Goal: Task Accomplishment & Management: Manage account settings

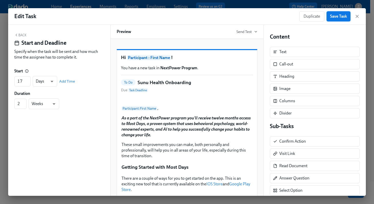
click at [336, 16] on span "Save Task" at bounding box center [338, 16] width 17 height 5
click at [357, 17] on icon "button" at bounding box center [356, 16] width 5 height 5
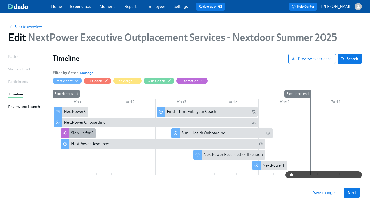
click at [82, 131] on div "Sign Up for Skills Sessions" at bounding box center [93, 133] width 45 height 6
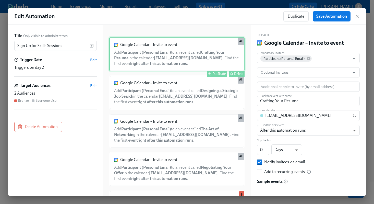
click at [143, 63] on div "Google Calendar – Invite to event Add Participant (Personal Email) to an event …" at bounding box center [176, 54] width 135 height 34
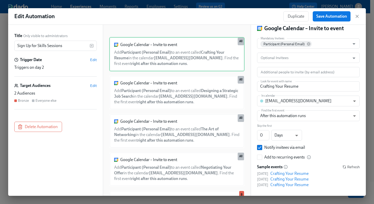
scroll to position [20, 0]
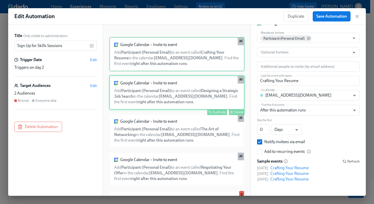
click at [191, 93] on div "Google Calendar – Invite to event Add Participant (Personal Email) to an event …" at bounding box center [176, 92] width 135 height 34
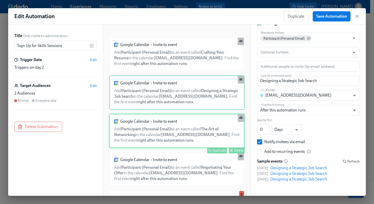
click at [175, 122] on div "Google Calendar – Invite to event Add Participant (Personal Email) to an event …" at bounding box center [176, 131] width 135 height 34
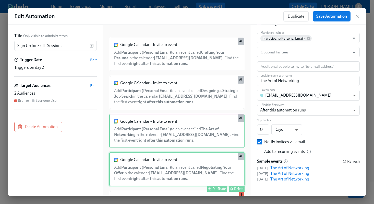
click at [159, 164] on div "Google Calendar – Invite to event Add Participant (Personal Email) to an event …" at bounding box center [176, 169] width 135 height 34
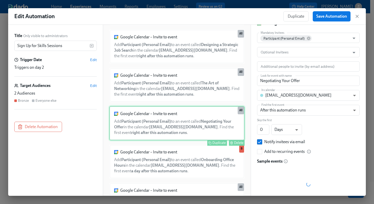
scroll to position [49, 0]
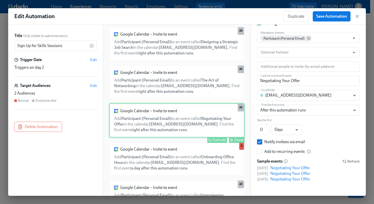
click at [159, 164] on div "Google Calendar – Invite to event Add Participant (Personal Email) to an event …" at bounding box center [176, 158] width 135 height 34
type input "Onboarding Office Hours"
type input "1"
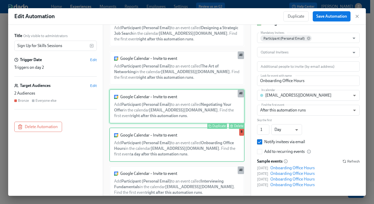
scroll to position [64, 0]
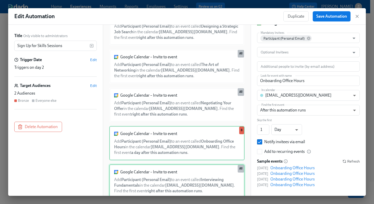
click at [155, 178] on div "Google Calendar – Invite to event Add Participant (Personal Email) to an event …" at bounding box center [176, 181] width 135 height 34
type input "Interviewing Fundamentals"
type input "0"
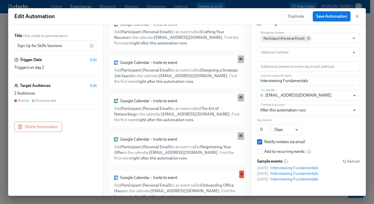
scroll to position [0, 0]
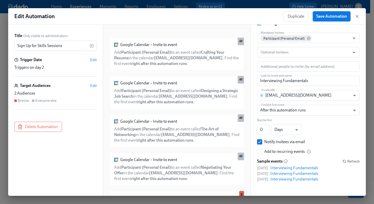
click at [334, 16] on span "Save Automation" at bounding box center [331, 16] width 31 height 5
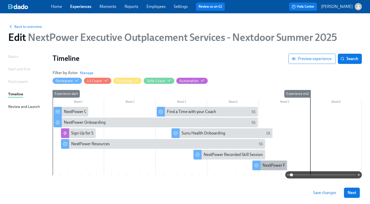
click at [265, 167] on div "NextPower Feedback Session Sign-up" at bounding box center [296, 165] width 66 height 6
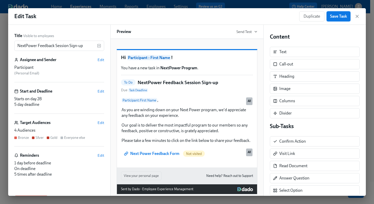
click at [335, 15] on span "Save Task" at bounding box center [338, 16] width 17 height 5
click at [341, 19] on button "Save Task" at bounding box center [338, 16] width 24 height 10
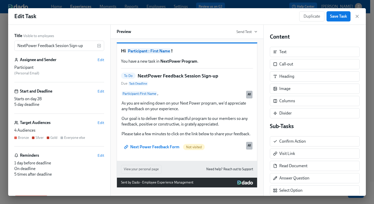
scroll to position [9, 0]
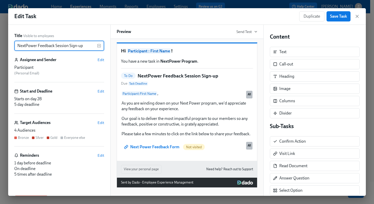
click at [83, 46] on input "NextPower Feedback Session Sign-up" at bounding box center [55, 46] width 83 height 10
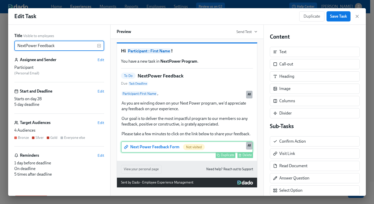
click at [167, 152] on div "Next Power Feedback Form Not visited Duplicate Delete All" at bounding box center [187, 146] width 132 height 11
type input "NextPower Feedback"
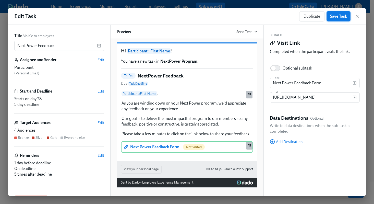
click at [343, 14] on span "Save Task" at bounding box center [338, 16] width 17 height 5
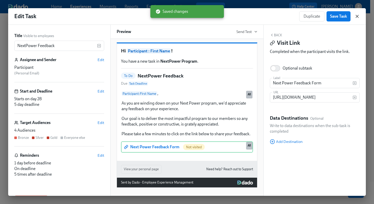
click at [357, 17] on icon "button" at bounding box center [357, 16] width 3 height 3
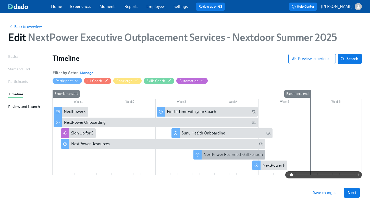
click at [218, 153] on div "NextPower Recorded Skill Sessions" at bounding box center [234, 155] width 61 height 6
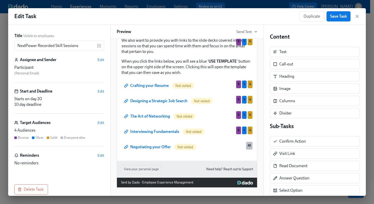
scroll to position [289, 0]
click at [337, 16] on span "Save Task" at bounding box center [338, 16] width 17 height 5
click at [357, 16] on icon "button" at bounding box center [356, 16] width 5 height 5
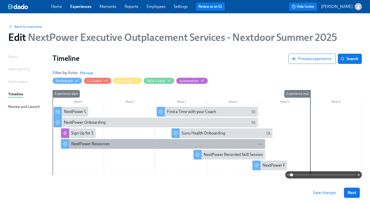
click at [103, 144] on div "NextPower Resources" at bounding box center [90, 144] width 39 height 6
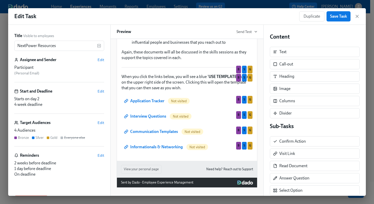
scroll to position [265, 0]
click at [339, 14] on span "Save Task" at bounding box center [338, 16] width 17 height 5
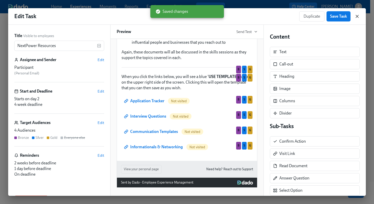
click at [356, 17] on icon "button" at bounding box center [356, 16] width 5 height 5
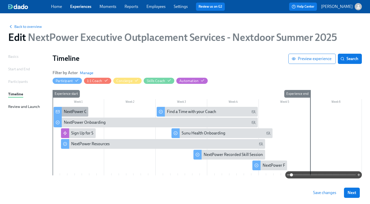
click at [71, 113] on div "NextPower Onboarding" at bounding box center [85, 112] width 42 height 6
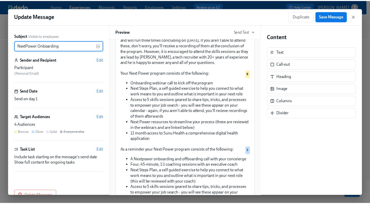
scroll to position [64, 0]
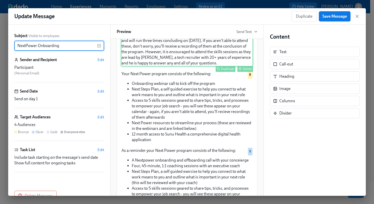
click at [173, 66] on div "Hi, Participant : First Name . We are thrilled to have you participate in the N…" at bounding box center [187, 37] width 132 height 60
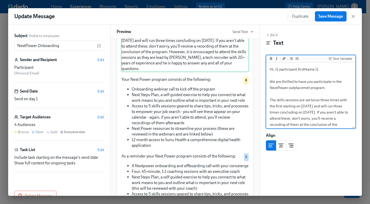
click at [314, 100] on textarea "Hi, {{ participant.firstName }}. We are thrilled to have you participate in the…" at bounding box center [310, 112] width 87 height 97
click at [288, 112] on textarea "Hi, {{ participant.firstName }}. We are thrilled to have you participate in the…" at bounding box center [310, 112] width 87 height 97
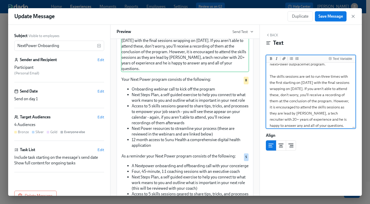
scroll to position [25, 0]
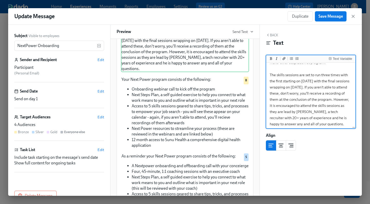
click at [292, 106] on textarea "Hi, {{ participant.firstName }}. We are thrilled to have you participate in the…" at bounding box center [310, 84] width 87 height 91
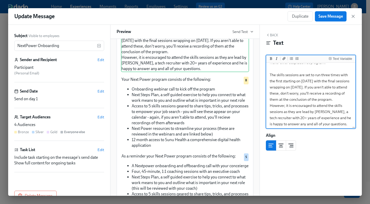
type textarea "Hi, {{ participant.firstName }}. We are thrilled to have you participate in the…"
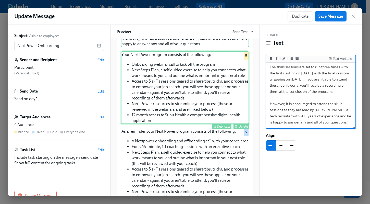
scroll to position [93, 0]
click at [195, 124] on div "Your Next Power program consists of the following: Onboarding webinar call to k…" at bounding box center [185, 88] width 128 height 72
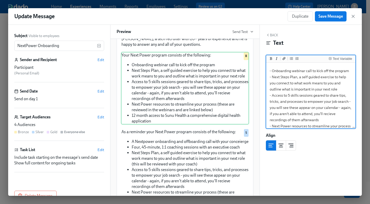
scroll to position [51, 0]
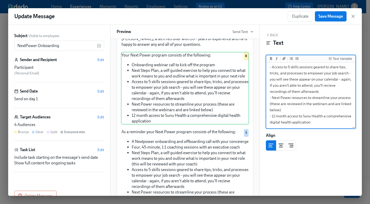
click at [281, 98] on textarea "Your Next Power program consists of the following: - Onboarding webinar call to…" at bounding box center [310, 72] width 87 height 109
type textarea "Your Next Power program consists of the following: - Onboarding webinar call to…"
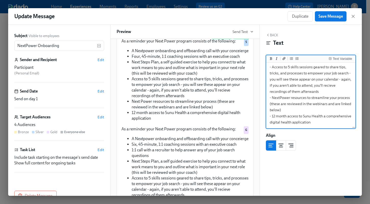
scroll to position [183, 0]
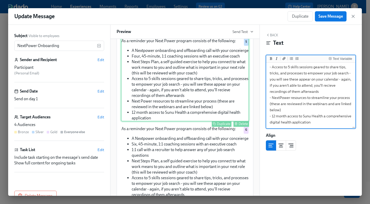
click at [166, 121] on div "As a reminder your Next Power program consists of the following: A Nextpower on…" at bounding box center [185, 80] width 128 height 84
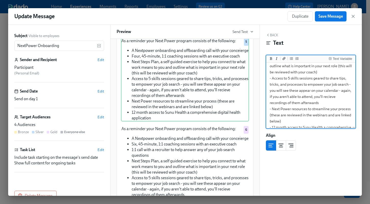
scroll to position [58, 0]
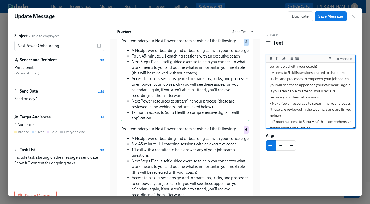
click at [280, 102] on textarea "As a reminder your Next Power program consists of the following: - A Nextpower …" at bounding box center [310, 70] width 87 height 128
type textarea "As a reminder your Next Power program consists of the following: - A Nextpower …"
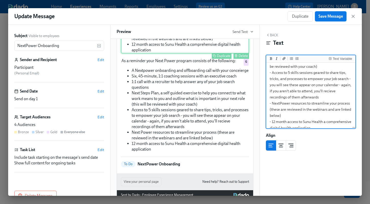
scroll to position [262, 0]
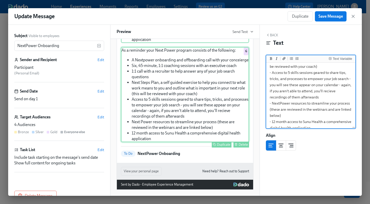
click at [200, 119] on div "As a reminder your Next Power program consists of the following: A Nextpower on…" at bounding box center [185, 94] width 128 height 95
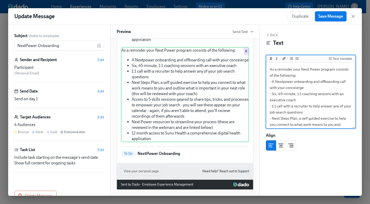
click at [310, 69] on textarea "As a reminder your Next Power program consists of the following: - A Nextpower …" at bounding box center [310, 134] width 87 height 140
click at [284, 82] on textarea "As a reminder your NextPower program consists of the following: - A Nextpower o…" at bounding box center [310, 134] width 87 height 140
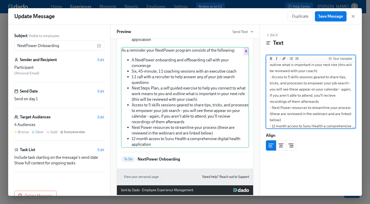
scroll to position [67, 0]
click at [281, 106] on textarea "As a reminder your NextPower program consists of the following: - A NextPower o…" at bounding box center [310, 66] width 87 height 140
type textarea "As a reminder your NextPower program consists of the following: - A NextPower o…"
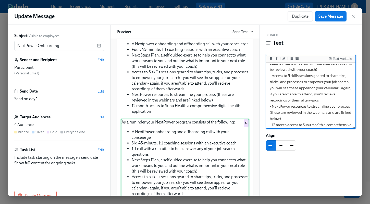
scroll to position [187, 0]
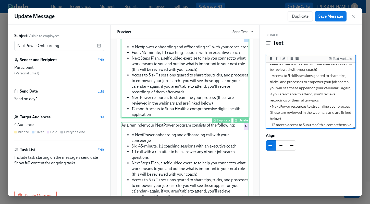
click at [228, 103] on div "As a reminder your Next Power program consists of the following: A Nextpower on…" at bounding box center [185, 76] width 128 height 84
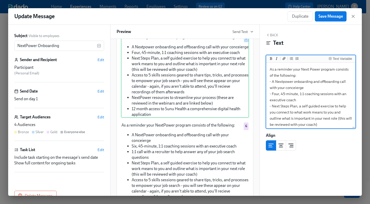
click at [284, 81] on textarea "As a reminder your Next Power program consists of the following: - A Nextpower …" at bounding box center [310, 128] width 87 height 128
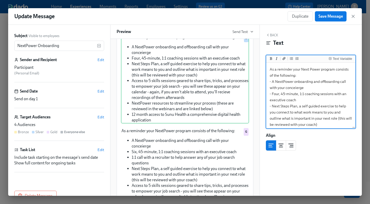
click at [310, 69] on textarea "As a reminder your Next Power program consists of the following: - A NextPower …" at bounding box center [310, 128] width 87 height 128
type textarea "As a reminder your NextPower program consists of the following: - A NextPower o…"
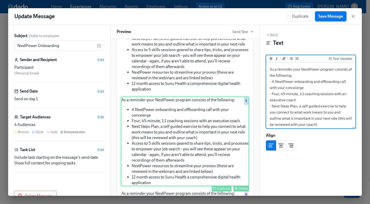
scroll to position [124, 0]
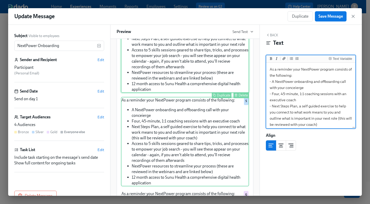
click at [193, 83] on div "Your Next Power program consists of the following: Onboarding webinar call to k…" at bounding box center [185, 56] width 128 height 72
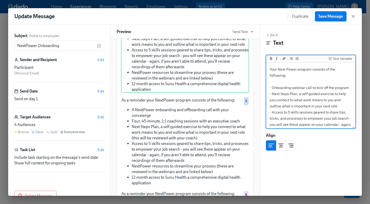
click at [287, 69] on textarea "Your Next Power program consists of the following: - Onboarding webinar call to…" at bounding box center [310, 118] width 87 height 109
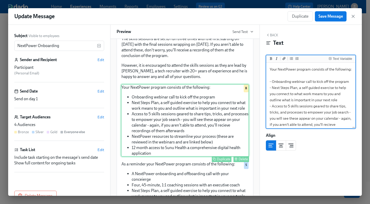
scroll to position [59, 0]
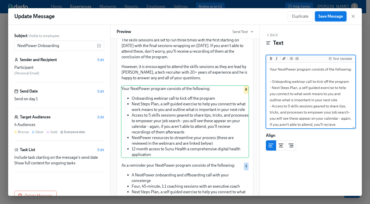
type textarea "Your NextPower program consists of the following: - Onboarding webinar call to …"
click at [335, 16] on span "Save Message" at bounding box center [330, 16] width 24 height 5
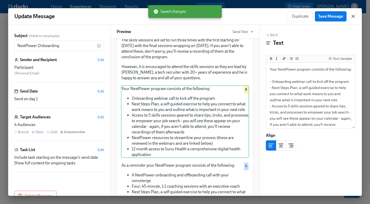
click at [353, 16] on icon "button" at bounding box center [353, 16] width 3 height 3
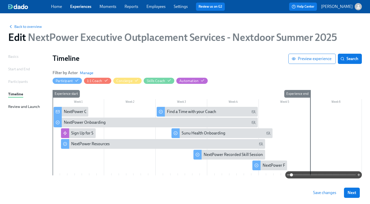
click at [327, 193] on span "Save changes" at bounding box center [324, 192] width 23 height 5
click at [31, 27] on span "Back to overview" at bounding box center [25, 26] width 34 height 5
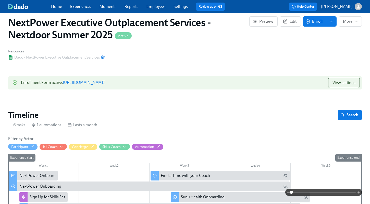
scroll to position [28, 0]
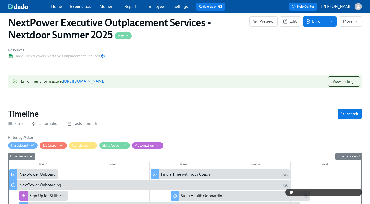
click at [74, 6] on link "Experiences" at bounding box center [80, 6] width 21 height 5
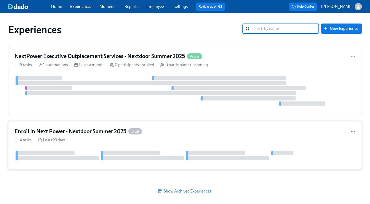
click at [85, 129] on h4 "Enroll in Next Power - Nextdoor Summer 2025" at bounding box center [71, 131] width 112 height 8
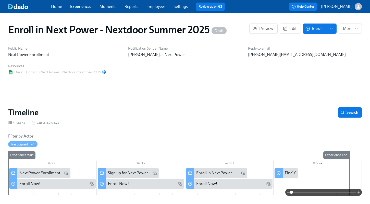
click at [42, 171] on div "Next Power Enrollment" at bounding box center [39, 173] width 41 height 6
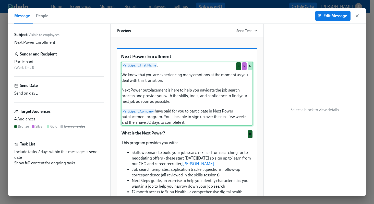
click at [158, 103] on div "Participant : First Name , We know that you are experiencing many emotions at t…" at bounding box center [187, 94] width 132 height 64
click at [328, 12] on button "Edit Message" at bounding box center [332, 16] width 35 height 10
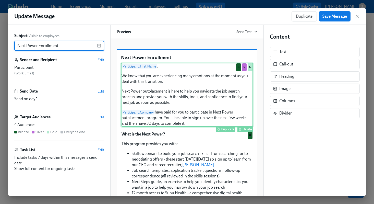
click at [208, 100] on div "Participant : First Name , We know that you are experiencing many emotions at t…" at bounding box center [187, 95] width 132 height 64
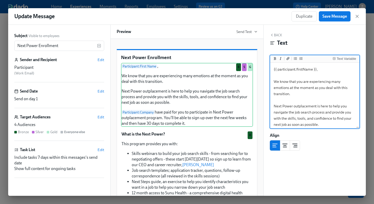
click at [282, 105] on textarea "{{ participant.firstName }}, We know that you are experiencing many emotions at…" at bounding box center [314, 112] width 87 height 97
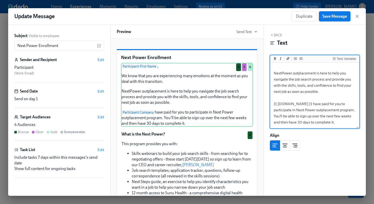
scroll to position [36, 0]
click at [305, 106] on textarea "{{ participant.firstName }}, We know that you are experiencing many emotions at…" at bounding box center [314, 79] width 87 height 97
click at [294, 106] on textarea "{{ participant.firstName }}, We know that you are experiencing many emotions at…" at bounding box center [314, 79] width 87 height 97
type textarea "{{ participant.firstName }}, We know that you are experiencing many emotions at…"
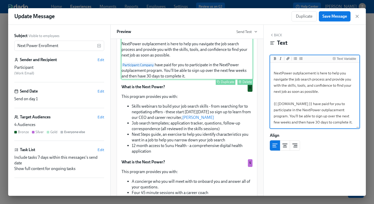
scroll to position [48, 0]
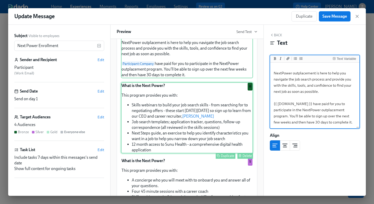
click at [221, 139] on div "What is the Next Power? This program provides you with: Skills webinars to buil…" at bounding box center [187, 117] width 132 height 71
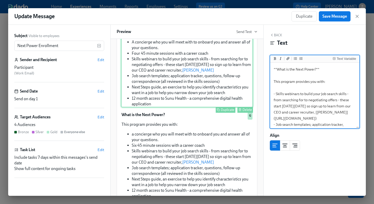
scroll to position [187, 0]
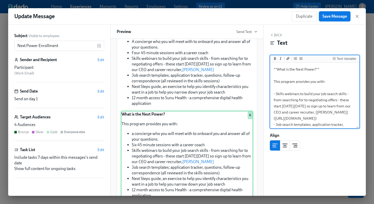
click at [200, 139] on div "What is the Next Power? This program provides you with: a concierge who you wil…" at bounding box center [187, 155] width 132 height 88
click at [276, 100] on textarea "**What is the Next Power?** This program provides you with: - a concierge who y…" at bounding box center [314, 128] width 87 height 128
click at [305, 76] on textarea "**What is the Next Power?** This program provides you with: - A concierge who y…" at bounding box center [314, 128] width 87 height 128
type textarea "**What is the NextPower?** This program provides you with: - A concierge who yo…"
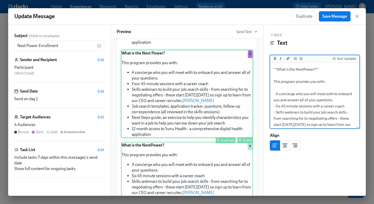
scroll to position [155, 0]
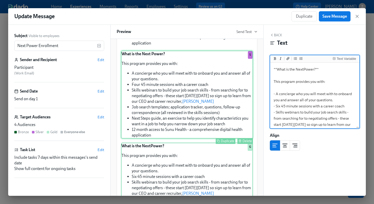
click at [210, 79] on div "What is the Next Power? This program provides you with: A concierge who you wil…" at bounding box center [187, 95] width 132 height 88
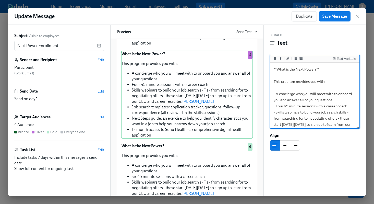
click at [305, 75] on textarea "**What is the Next Power?** This program provides you with: - A concierge who y…" at bounding box center [314, 128] width 87 height 128
type textarea "**What is the NextPower?** This program provides you with: - A concierge who yo…"
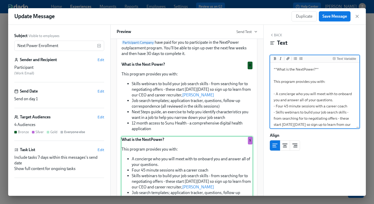
scroll to position [67, 0]
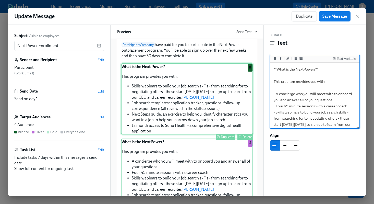
click at [219, 81] on div "What is the Next Power? This program provides you with: Skills webinars to buil…" at bounding box center [187, 98] width 132 height 71
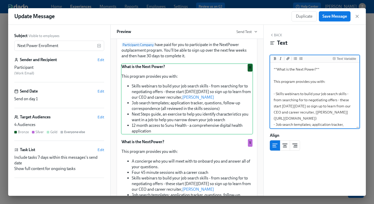
click at [304, 76] on textarea "**What is the Next Power?** This program provides you with: - Skills webinars t…" at bounding box center [314, 118] width 87 height 109
click at [294, 76] on textarea "**What is the NextPower?** This program provides you with: - Skills webinars to…" at bounding box center [314, 118] width 87 height 109
type textarea "**What is NextPower?** This program provides you with: - Skills webinars to bui…"
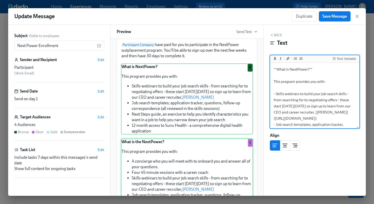
click at [175, 154] on div "What is the NextPower? This program provides you with: A concierge who you will…" at bounding box center [187, 182] width 132 height 88
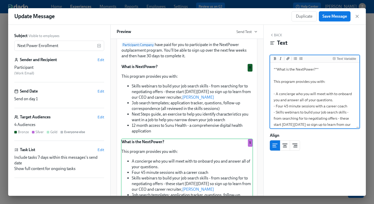
click at [295, 76] on textarea "**What is the NextPower?** This program provides you with: - A concierge who yo…" at bounding box center [314, 128] width 87 height 128
type textarea "**What is NextPower?** This program provides you with: - A concierge who you wi…"
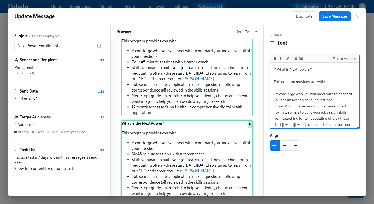
scroll to position [209, 0]
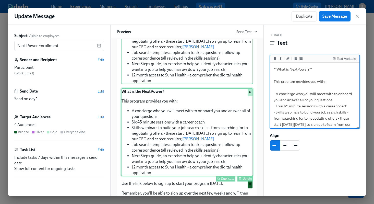
click at [213, 130] on div "What is the NextPower? This program provides you with: A concierge who you will…" at bounding box center [187, 132] width 132 height 88
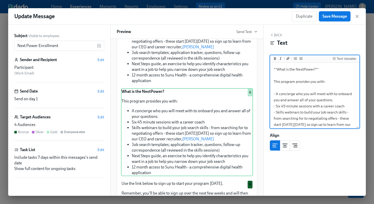
click at [294, 76] on textarea "**What is the NextPower?** This program provides you with: - A concierge who yo…" at bounding box center [314, 128] width 87 height 128
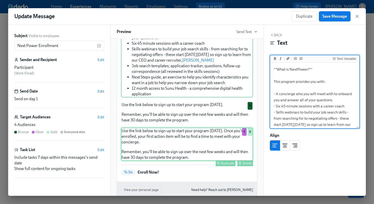
scroll to position [317, 0]
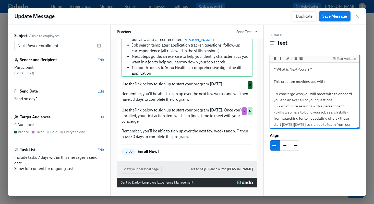
type textarea "**What is NextPower?** This program provides you with: - A concierge who you wi…"
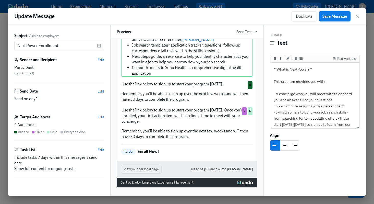
click at [334, 14] on span "Save Message" at bounding box center [334, 16] width 24 height 5
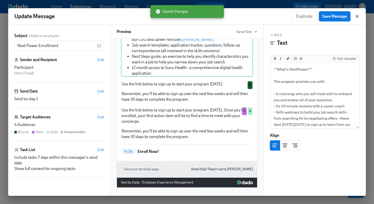
click at [356, 16] on icon "button" at bounding box center [356, 16] width 5 height 5
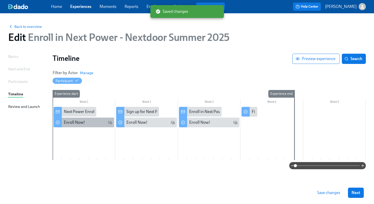
click at [88, 118] on div "Enroll Now!" at bounding box center [84, 122] width 60 height 10
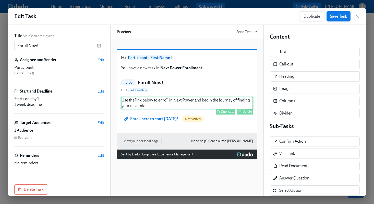
click at [181, 109] on div "Use the link below to enroll in Next Power and begin the journey of finding you…" at bounding box center [187, 103] width 132 height 12
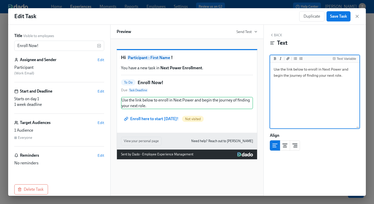
click at [331, 69] on textarea "Use the link below to enroll in Next Power and begin the journey of finding you…" at bounding box center [314, 96] width 87 height 64
type textarea "Use the link below to enroll in NextPower and begin the journey of finding your…"
click at [336, 17] on span "Save Task" at bounding box center [338, 16] width 17 height 5
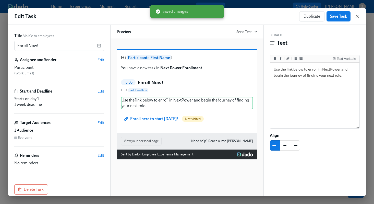
click at [356, 16] on icon "button" at bounding box center [356, 16] width 5 height 5
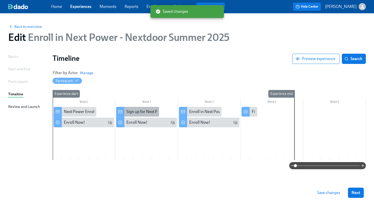
click at [135, 109] on div "Sign up for Next Power" at bounding box center [146, 112] width 40 height 6
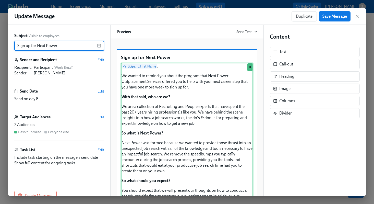
click at [185, 97] on div "Participant : First Name , We wanted to remind you about the program that Next …" at bounding box center [187, 141] width 132 height 157
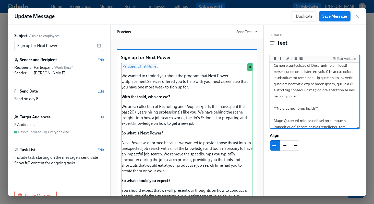
scroll to position [64, 0]
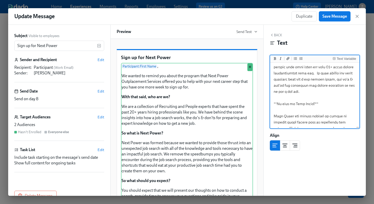
click at [302, 103] on textarea at bounding box center [314, 119] width 87 height 238
click at [283, 116] on textarea at bounding box center [314, 119] width 87 height 238
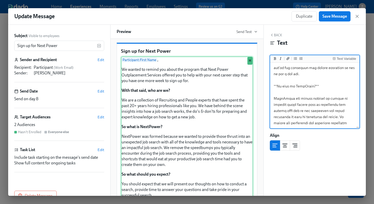
scroll to position [0, 0]
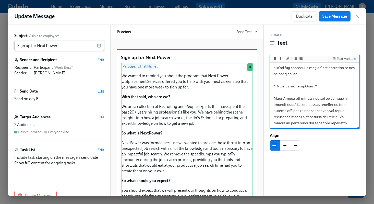
type textarea "{{ participant.firstName }}, We wanted to remind you about the program that {{ …"
click at [47, 45] on input "Sign up for Next Power" at bounding box center [55, 46] width 83 height 10
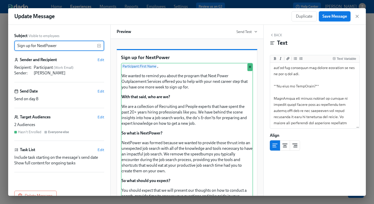
type input "Sign up for NextPower"
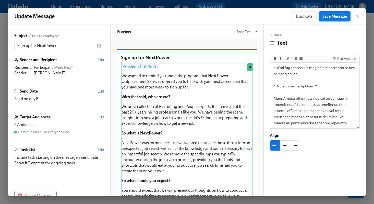
click at [325, 17] on span "Save Message" at bounding box center [334, 16] width 24 height 5
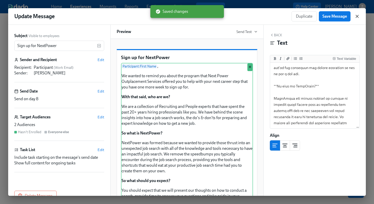
click at [357, 16] on icon "button" at bounding box center [356, 16] width 5 height 5
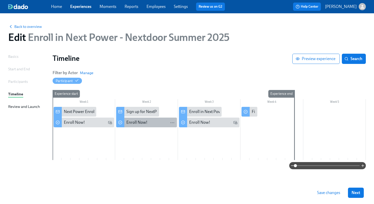
click at [154, 123] on div "Enroll Now!" at bounding box center [150, 122] width 48 height 6
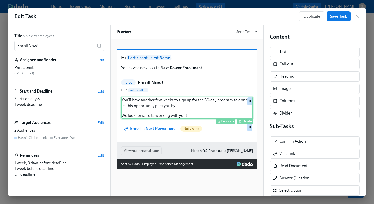
click at [197, 114] on div "You'll have another few weeks to sign up for the 30-day program so don't let th…" at bounding box center [187, 108] width 132 height 22
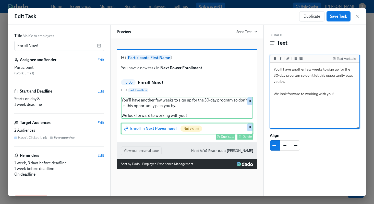
click at [146, 134] on div "Enroll in Next Power here! Not visited Duplicate Delete H" at bounding box center [187, 128] width 132 height 11
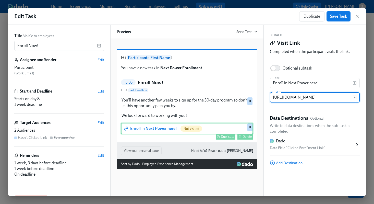
scroll to position [0, 70]
click at [297, 83] on input "Enroll in Next Power here!" at bounding box center [311, 83] width 83 height 10
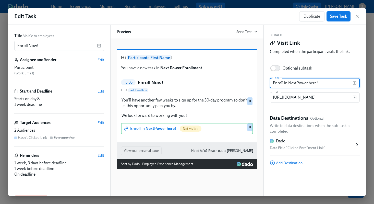
type input "Enroll in NextPower here!"
click at [175, 70] on strong "Next Power Enrollment" at bounding box center [181, 67] width 42 height 5
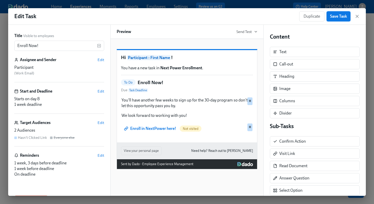
click at [339, 16] on span "Save Task" at bounding box center [338, 16] width 17 height 5
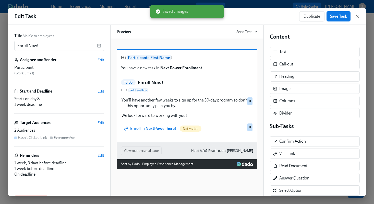
click at [358, 16] on icon "button" at bounding box center [356, 16] width 5 height 5
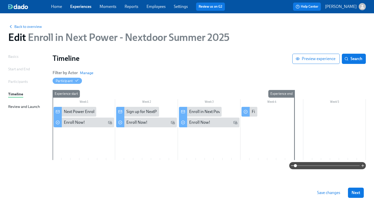
click at [13, 56] on div "Basics" at bounding box center [13, 57] width 10 height 6
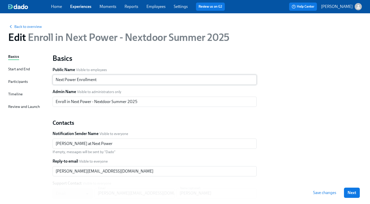
click at [65, 79] on input "Next Power Enrollment" at bounding box center [155, 79] width 204 height 10
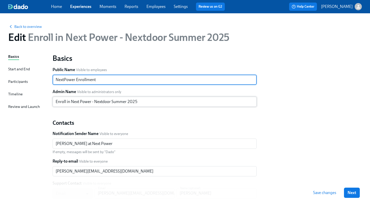
type input "NextPower Enrollment"
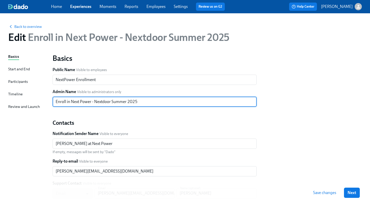
click at [80, 102] on input "Enroll in Next Power - Nextdoor Summer 2025" at bounding box center [155, 101] width 204 height 10
type input "Enroll in NextPower - Nextdoor Summer 2025"
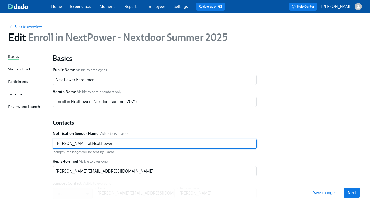
click at [80, 144] on input "[PERSON_NAME] at Next Power" at bounding box center [155, 143] width 204 height 10
type input "[PERSON_NAME] at NextPower"
click at [332, 191] on span "Save changes" at bounding box center [324, 192] width 23 height 5
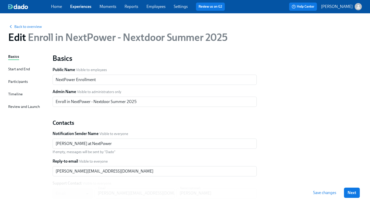
click at [18, 94] on div "Timeline" at bounding box center [15, 94] width 15 height 6
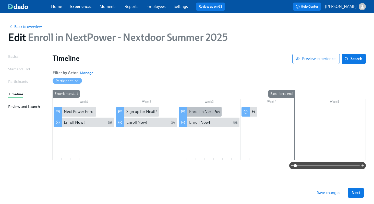
click at [196, 113] on div "Enroll in Next Power" at bounding box center [207, 112] width 36 height 6
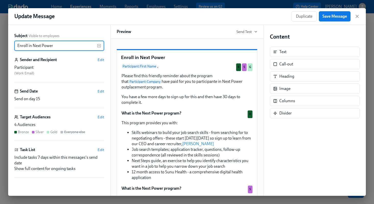
click at [42, 44] on input "Enroll in Next Power" at bounding box center [55, 46] width 83 height 10
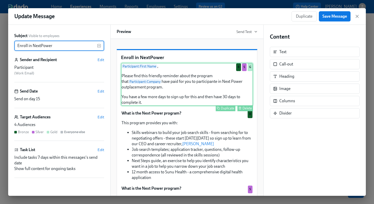
click at [150, 90] on div "Participant : First Name , Please find this friendly reminder about the program…" at bounding box center [187, 84] width 132 height 43
type input "Enroll in NextPower"
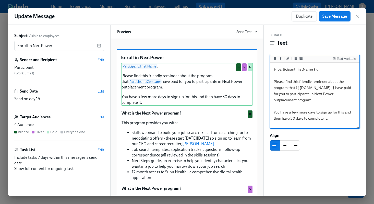
click at [331, 93] on textarea "{{ participant.firstName }}, Please find this friendly reminder about the progr…" at bounding box center [314, 96] width 87 height 64
click at [320, 94] on textarea "{{ participant.firstName }}, Please find this friendly reminder about the progr…" at bounding box center [314, 96] width 87 height 64
type textarea "{{ participant.firstName }}, Please find this friendly reminder about the progr…"
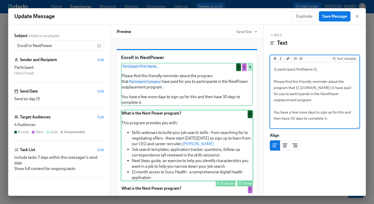
click at [223, 123] on div "What is the Next Power program? This program provides you with: Skills webinars…" at bounding box center [187, 145] width 132 height 71
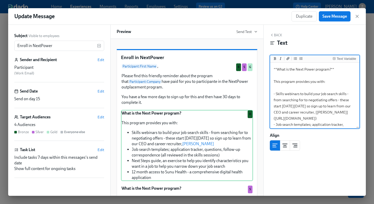
click at [305, 74] on textarea "**What is the Next Power program?** This program provides you with: - Skills we…" at bounding box center [314, 118] width 87 height 109
type textarea "**What is the NextPower program?** This program provides you with: - Skills web…"
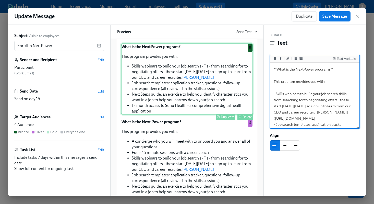
scroll to position [66, 0]
click at [187, 145] on div "What is the Next Power program? This program provides you with: A concierge who…" at bounding box center [187, 162] width 132 height 88
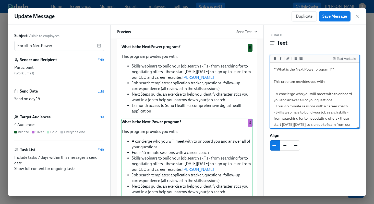
click at [305, 75] on textarea "**What is the Next Power program?** This program provides you with: - A concier…" at bounding box center [314, 128] width 87 height 128
type textarea "**What is the NextPower program?** This program provides you with: - A concierg…"
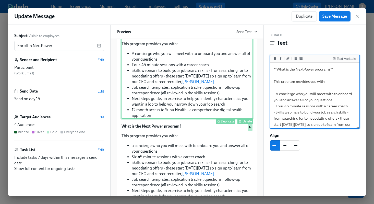
scroll to position [156, 0]
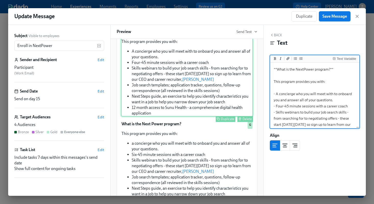
click at [223, 150] on div "What is the Next Power program? This program provides you with: a concierge who…" at bounding box center [187, 164] width 132 height 88
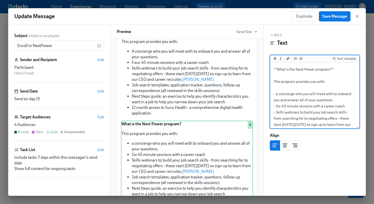
click at [304, 75] on textarea "**What is the Next Power program?** This program provides you with: - a concier…" at bounding box center [314, 128] width 87 height 128
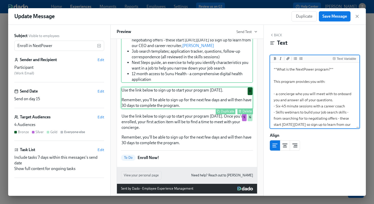
scroll to position [283, 0]
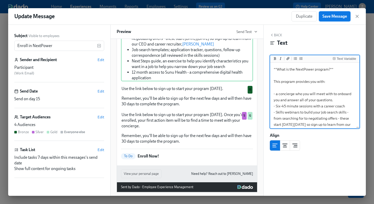
type textarea "**What is the NextPower program?** This program provides you with: - a concierg…"
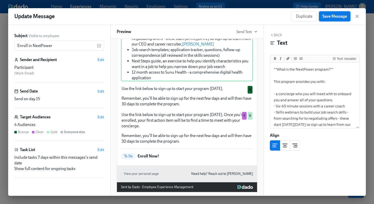
click at [338, 18] on span "Save Message" at bounding box center [334, 16] width 24 height 5
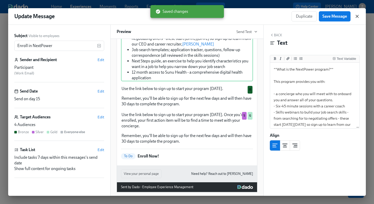
click at [357, 16] on icon "button" at bounding box center [357, 16] width 3 height 3
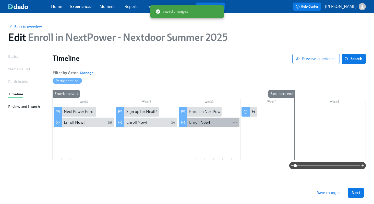
click at [203, 123] on div "Enroll Now!" at bounding box center [199, 122] width 21 height 6
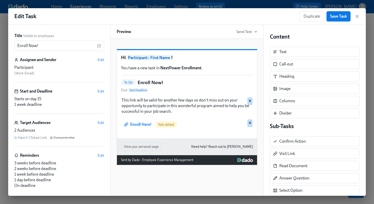
click at [339, 18] on span "Save Task" at bounding box center [338, 16] width 17 height 5
click at [354, 17] on div "Duplicate Save Task" at bounding box center [329, 16] width 60 height 10
click at [356, 16] on icon "button" at bounding box center [356, 16] width 5 height 5
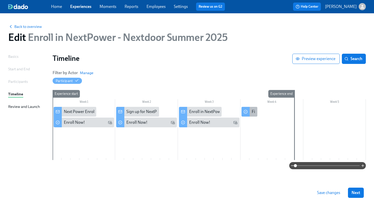
click at [254, 109] on div "Final Opportunity to Enroll in Next Power" at bounding box center [288, 112] width 72 height 6
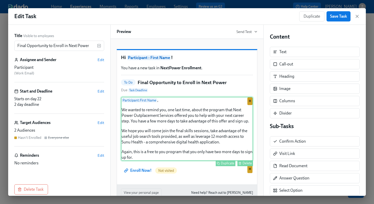
click at [205, 128] on div "Participant : First Name , We wanted to remind you, one last time, about the pr…" at bounding box center [187, 129] width 132 height 64
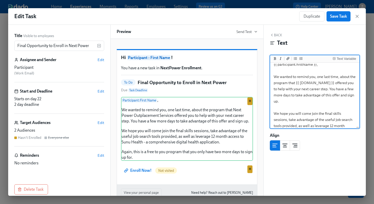
scroll to position [5, 0]
click at [78, 45] on input "Final Opportunity to Enroll in Next Power" at bounding box center [55, 46] width 83 height 10
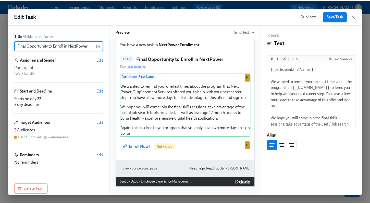
scroll to position [37, 0]
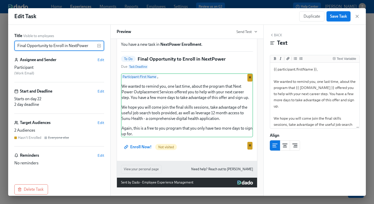
type input "Final Opportunity to Enroll in NextPower"
click at [338, 18] on span "Save Task" at bounding box center [338, 16] width 17 height 5
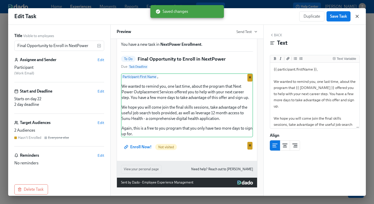
click at [357, 16] on icon "button" at bounding box center [357, 16] width 3 height 3
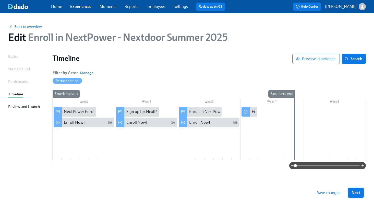
click at [355, 192] on span "Next" at bounding box center [355, 192] width 9 height 5
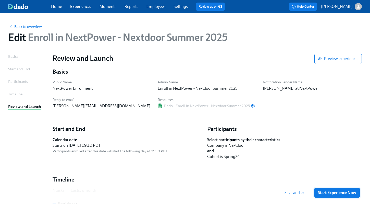
click at [348, 192] on span "Start Experience Now" at bounding box center [337, 192] width 38 height 5
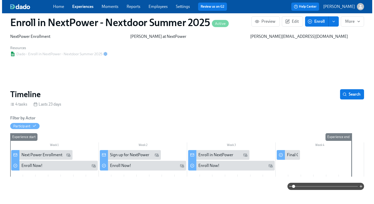
scroll to position [11, 0]
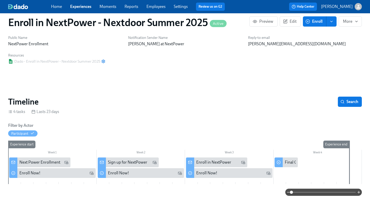
click at [330, 21] on icon "enroll" at bounding box center [331, 21] width 4 height 4
click at [320, 35] on span "Enroll manually" at bounding box center [318, 34] width 29 height 6
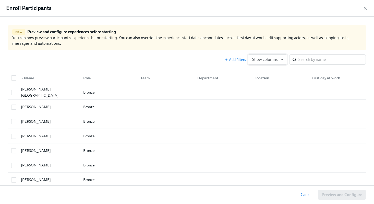
click at [280, 58] on icon "button" at bounding box center [282, 59] width 4 height 4
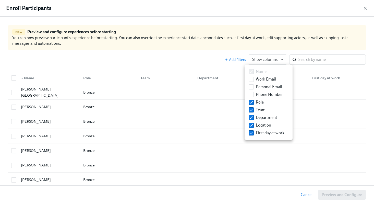
click at [305, 57] on div at bounding box center [187, 102] width 374 height 204
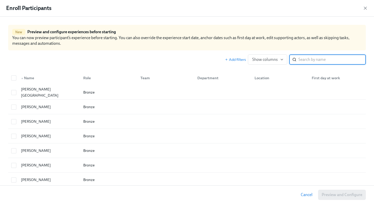
click at [306, 60] on input "search" at bounding box center [331, 59] width 67 height 10
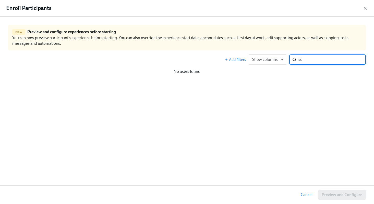
type input "s"
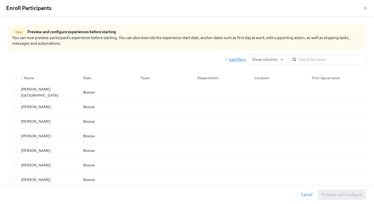
click at [234, 60] on span "Add filters" at bounding box center [235, 59] width 21 height 5
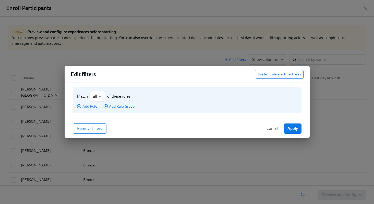
click at [90, 106] on span "Add Rule" at bounding box center [87, 106] width 20 height 5
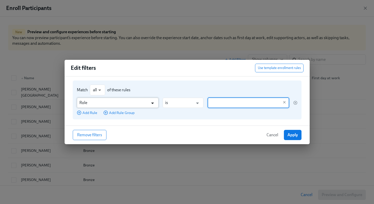
click at [153, 103] on icon "Open" at bounding box center [152, 102] width 7 height 7
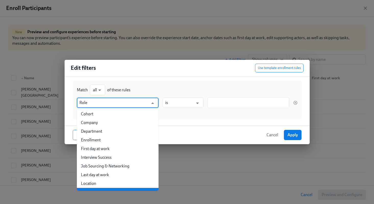
scroll to position [35, 0]
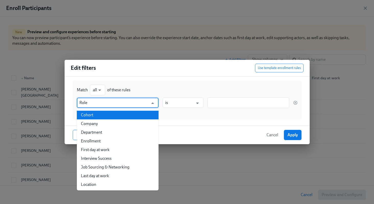
click at [121, 115] on li "Cohort" at bounding box center [118, 114] width 82 height 9
type input "Cohort"
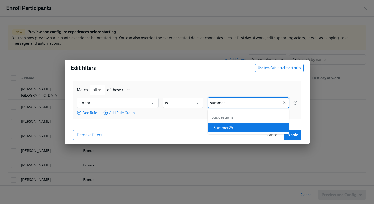
click at [227, 127] on li "Summer25" at bounding box center [248, 127] width 82 height 9
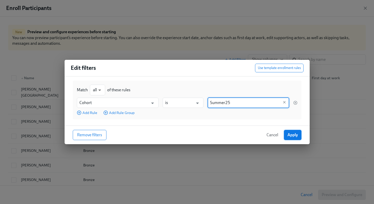
type input "Summer25"
click at [293, 133] on span "Apply" at bounding box center [292, 134] width 10 height 5
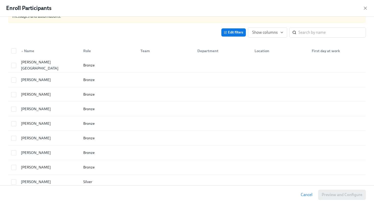
scroll to position [3, 0]
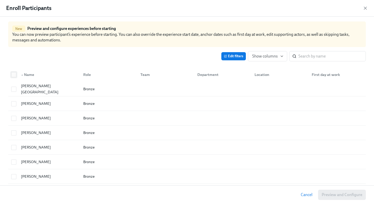
click at [16, 73] on input "checkbox" at bounding box center [13, 74] width 5 height 5
checkbox input "true"
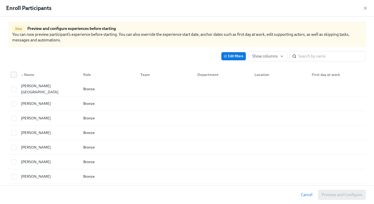
checkbox input "true"
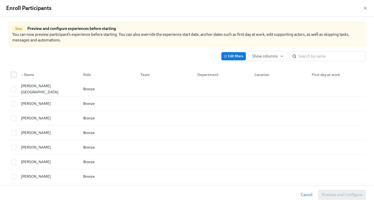
checkbox input "true"
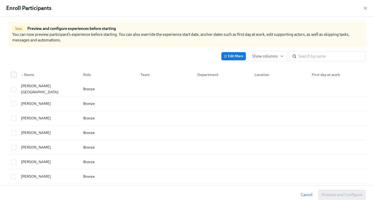
checkbox input "true"
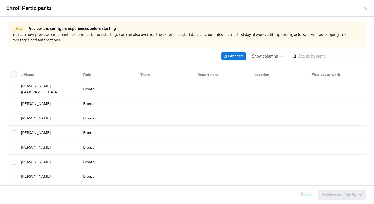
checkbox input "true"
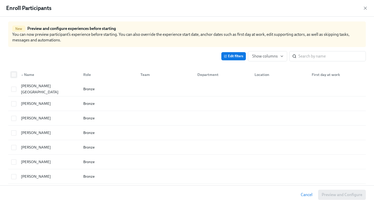
checkbox input "true"
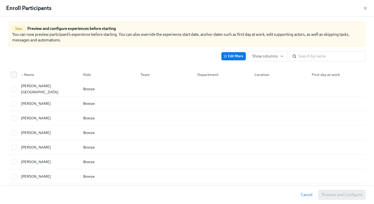
checkbox input "true"
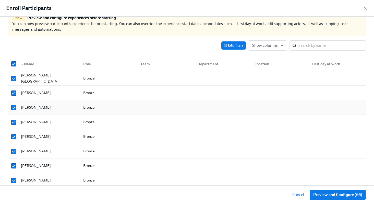
scroll to position [16, 0]
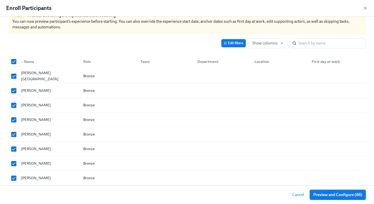
click at [320, 194] on span "Preview and Configure (66)" at bounding box center [337, 194] width 49 height 5
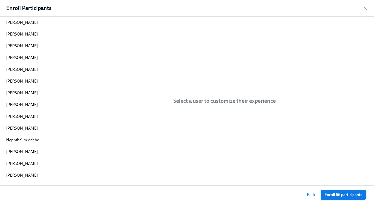
click at [327, 193] on span "Enroll 66 participants" at bounding box center [343, 194] width 38 height 5
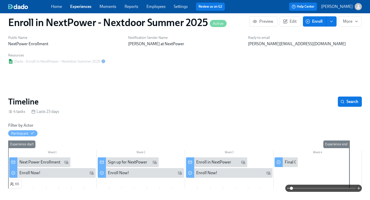
click at [36, 162] on div "Next Power Enrollment" at bounding box center [39, 162] width 41 height 6
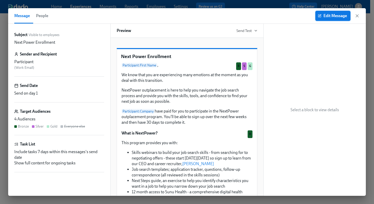
click at [331, 13] on span "Edit Message" at bounding box center [333, 15] width 28 height 5
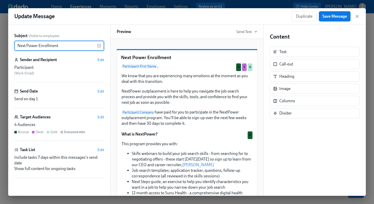
click at [27, 45] on input "Next Power Enrollment" at bounding box center [55, 46] width 83 height 10
type input "NextPower Enrollment"
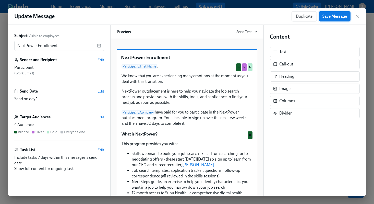
click at [330, 17] on span "Save Message" at bounding box center [334, 16] width 24 height 5
click at [358, 17] on icon "button" at bounding box center [356, 16] width 5 height 5
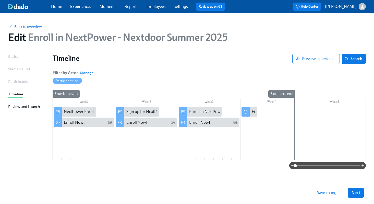
click at [335, 192] on span "Save changes" at bounding box center [328, 192] width 23 height 5
click at [27, 26] on span "Back to overview" at bounding box center [25, 26] width 34 height 5
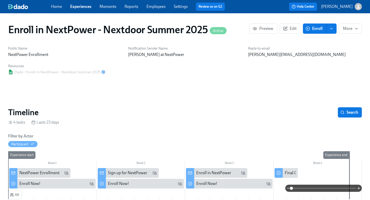
click at [330, 30] on icon "enroll" at bounding box center [331, 29] width 4 height 4
click at [321, 42] on span "Enroll manually" at bounding box center [318, 41] width 29 height 6
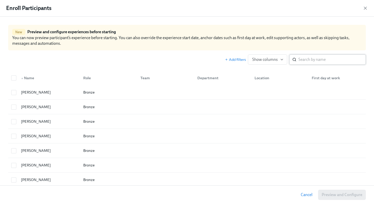
click at [300, 60] on input "search" at bounding box center [331, 59] width 67 height 10
paste input "[PERSON_NAME]"
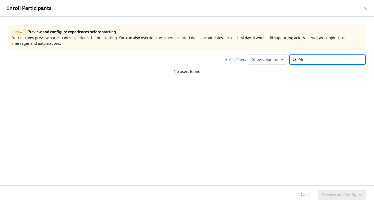
type input "M"
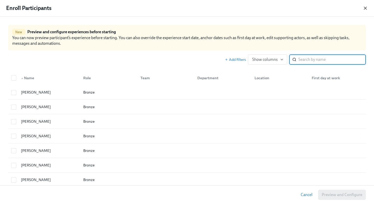
click at [365, 8] on icon "button" at bounding box center [365, 8] width 3 height 3
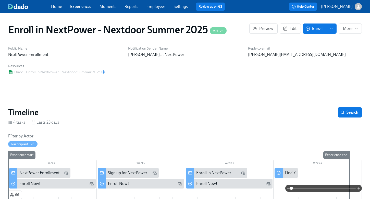
click at [157, 7] on link "Employees" at bounding box center [155, 6] width 19 height 5
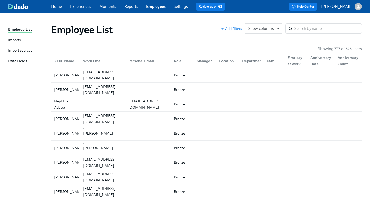
click at [17, 40] on div "Imports" at bounding box center [14, 40] width 13 height 6
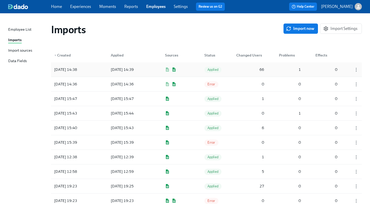
click at [136, 67] on div "[DATE] 14:39" at bounding box center [122, 69] width 27 height 6
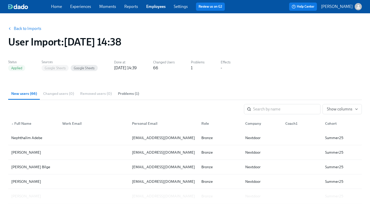
click at [131, 95] on span "Problems (1)" at bounding box center [128, 94] width 21 height 6
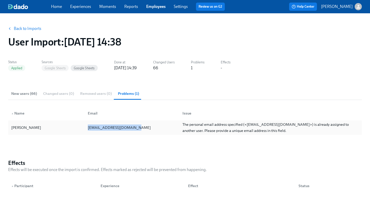
drag, startPoint x: 133, startPoint y: 128, endPoint x: 91, endPoint y: 124, distance: 42.5
click at [91, 124] on div "[EMAIL_ADDRESS][DOMAIN_NAME]" at bounding box center [119, 127] width 67 height 6
copy div "[EMAIL_ADDRESS][DOMAIN_NAME]"
click at [79, 6] on link "Experiences" at bounding box center [80, 6] width 21 height 5
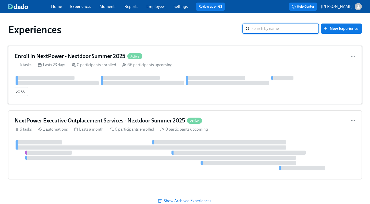
click at [51, 58] on h4 "Enroll in NextPower - Nextdoor Summer 2025" at bounding box center [70, 56] width 111 height 8
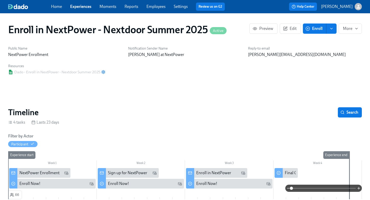
click at [330, 26] on span "enroll" at bounding box center [331, 28] width 5 height 5
click at [320, 39] on span "Enroll manually" at bounding box center [318, 41] width 29 height 6
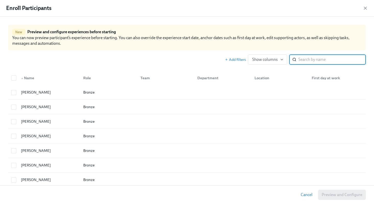
click at [312, 60] on input "search" at bounding box center [331, 59] width 67 height 10
paste input "[EMAIL_ADDRESS][DOMAIN_NAME]"
type input "[EMAIL_ADDRESS][DOMAIN_NAME]"
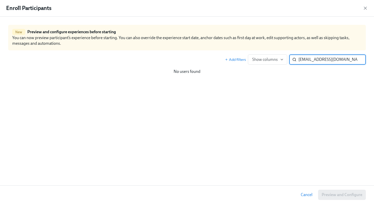
click at [357, 60] on input "[EMAIL_ADDRESS][DOMAIN_NAME]" at bounding box center [331, 59] width 67 height 10
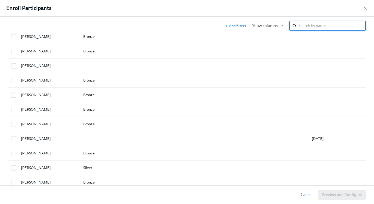
scroll to position [499, 0]
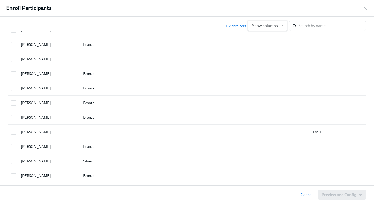
click at [280, 27] on icon "button" at bounding box center [282, 26] width 4 height 4
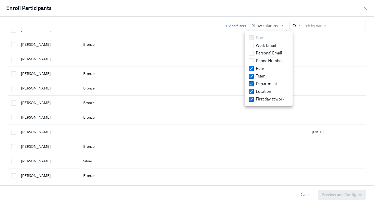
click at [287, 14] on div at bounding box center [187, 102] width 374 height 204
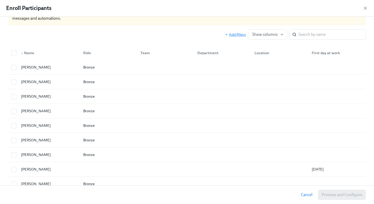
scroll to position [0, 0]
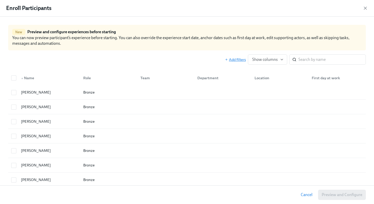
click at [235, 58] on span "Add filters" at bounding box center [235, 59] width 21 height 5
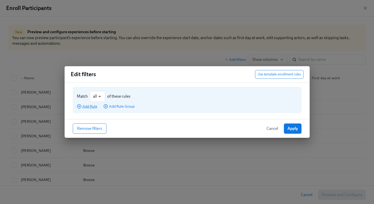
click at [88, 106] on span "Add Rule" at bounding box center [87, 106] width 20 height 5
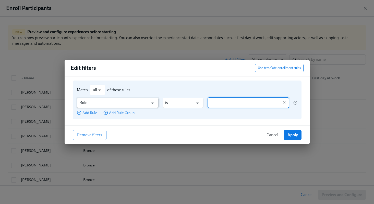
click at [98, 105] on input "Role" at bounding box center [113, 102] width 69 height 10
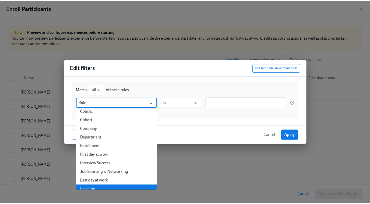
scroll to position [29, 0]
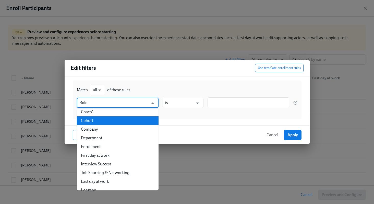
click at [98, 120] on li "Cohort" at bounding box center [118, 120] width 82 height 9
type input "Cohort"
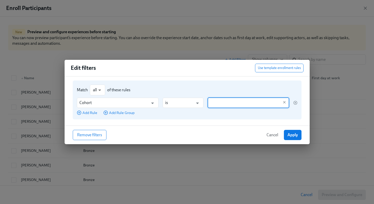
click at [217, 104] on input "text" at bounding box center [244, 102] width 69 height 11
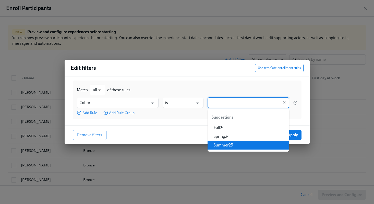
click at [223, 145] on li "Summer25" at bounding box center [248, 145] width 82 height 9
type input "Summer25"
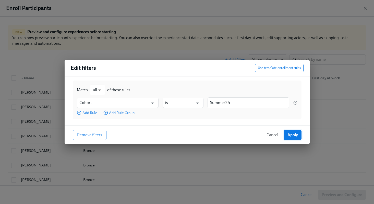
click at [293, 136] on span "Apply" at bounding box center [292, 134] width 10 height 5
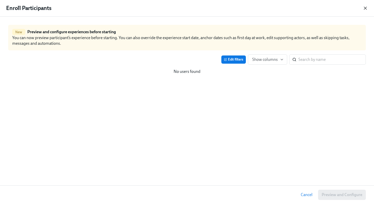
click at [366, 7] on icon "button" at bounding box center [365, 8] width 5 height 5
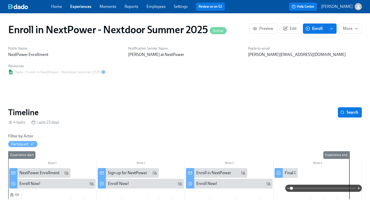
click at [157, 8] on link "Employees" at bounding box center [155, 6] width 19 height 5
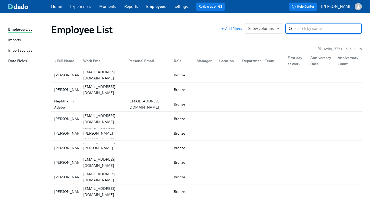
click at [301, 30] on input "search" at bounding box center [327, 28] width 67 height 10
type input "[EMAIL_ADDRESS][DOMAIN_NAME]"
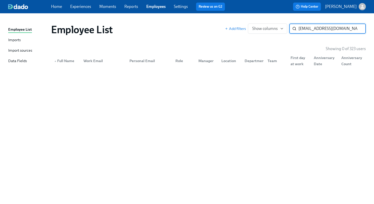
click at [357, 29] on input "[EMAIL_ADDRESS][DOMAIN_NAME]" at bounding box center [331, 28] width 67 height 10
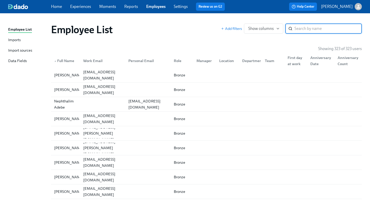
click at [12, 39] on div "Imports" at bounding box center [14, 40] width 13 height 6
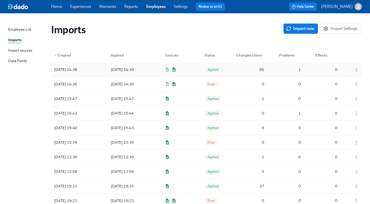
click at [94, 69] on div "[DATE] 14:38" at bounding box center [75, 69] width 46 height 10
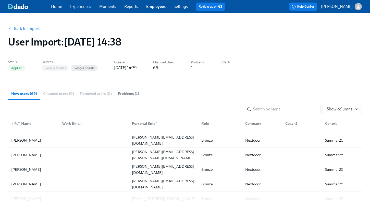
click at [132, 95] on span "Problems (1)" at bounding box center [128, 94] width 21 height 6
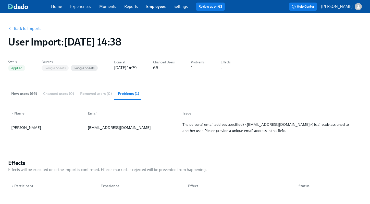
click at [76, 7] on link "Experiences" at bounding box center [80, 6] width 21 height 5
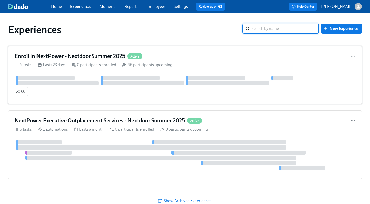
click at [74, 56] on h4 "Enroll in NextPower - Nextdoor Summer 2025" at bounding box center [70, 56] width 111 height 8
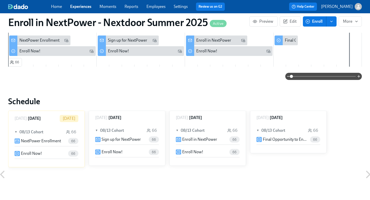
scroll to position [135, 0]
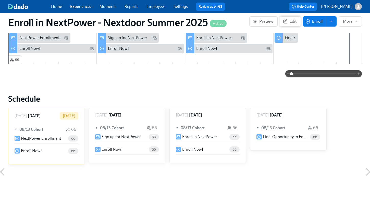
click at [291, 23] on span "Edit" at bounding box center [290, 21] width 13 height 5
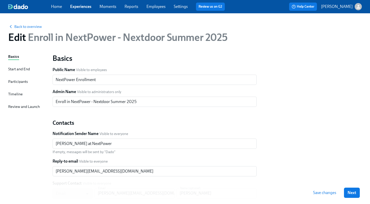
click at [12, 92] on div "Timeline" at bounding box center [15, 94] width 15 height 6
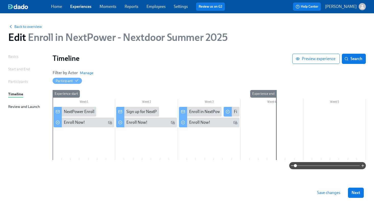
click at [329, 191] on span "Save changes" at bounding box center [328, 192] width 23 height 5
click at [357, 191] on span "Next" at bounding box center [355, 192] width 9 height 5
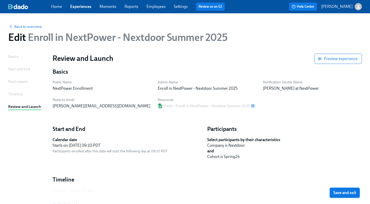
click at [353, 193] on span "Save and exit" at bounding box center [344, 192] width 23 height 5
